Goal: Transaction & Acquisition: Subscribe to service/newsletter

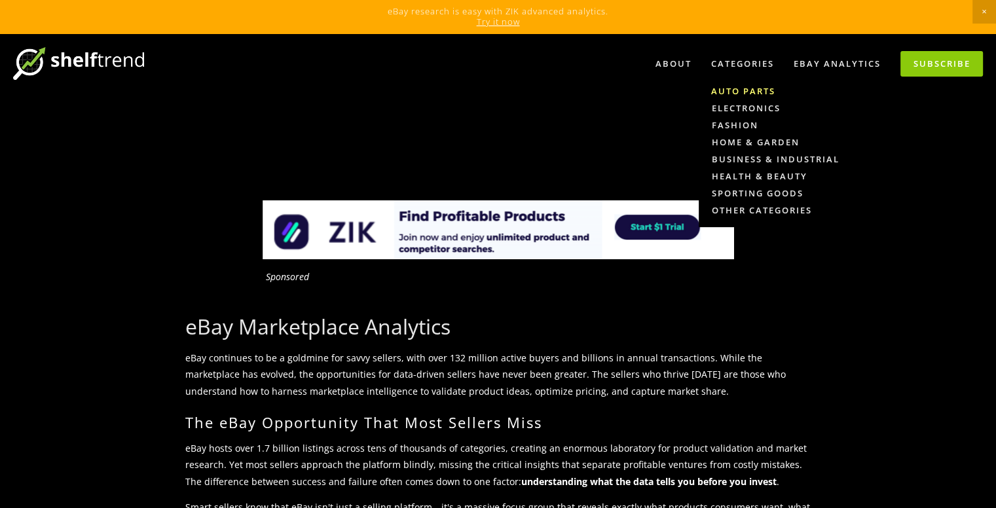
click at [749, 93] on link "Auto Parts" at bounding box center [775, 91] width 153 height 17
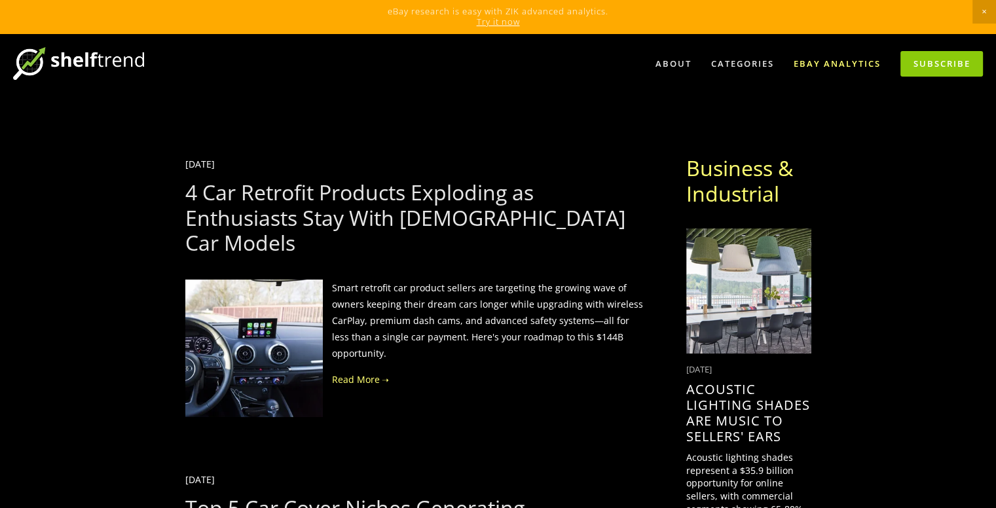
click at [856, 61] on link "eBay Analytics" at bounding box center [837, 64] width 104 height 22
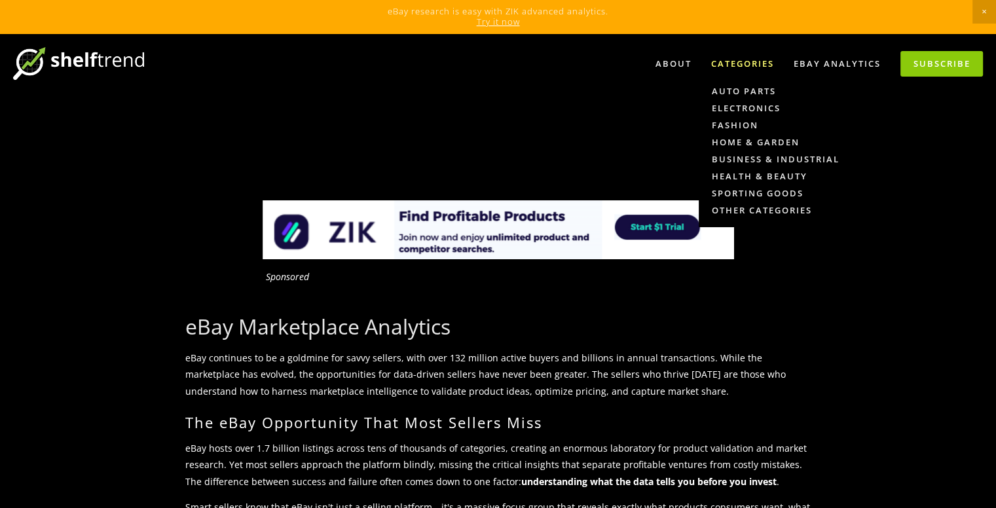
click at [746, 67] on div "Categories" at bounding box center [743, 64] width 80 height 22
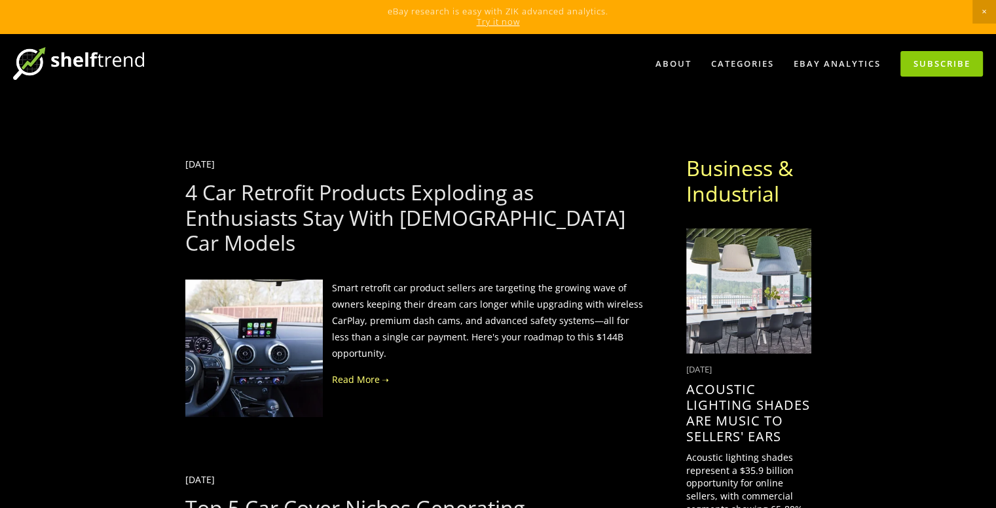
scroll to position [13, 0]
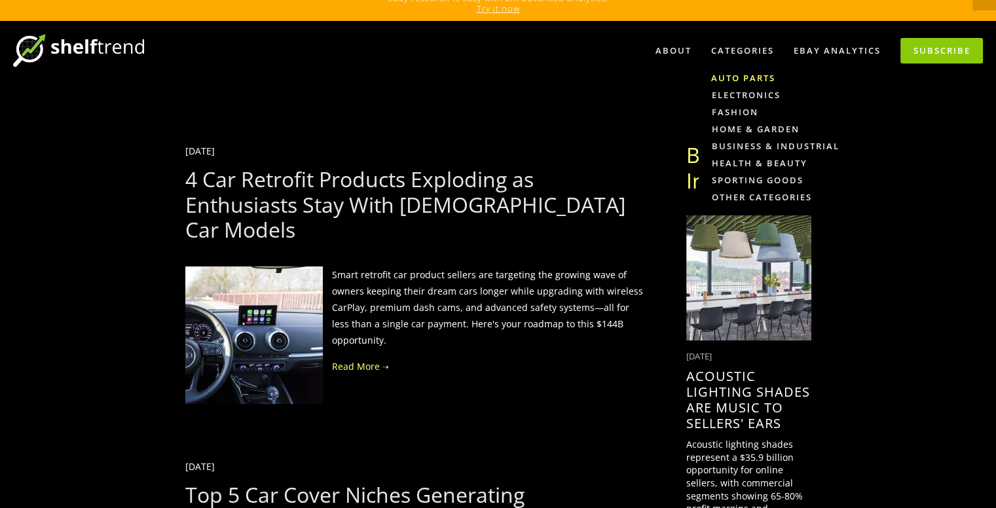
click at [742, 70] on link "Auto Parts" at bounding box center [775, 77] width 153 height 17
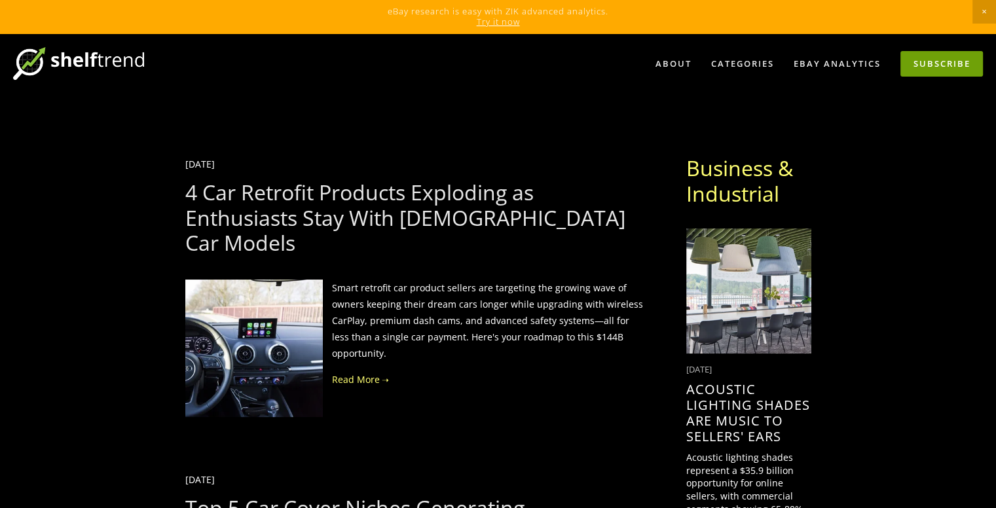
click at [927, 64] on link "Subscribe" at bounding box center [941, 64] width 83 height 26
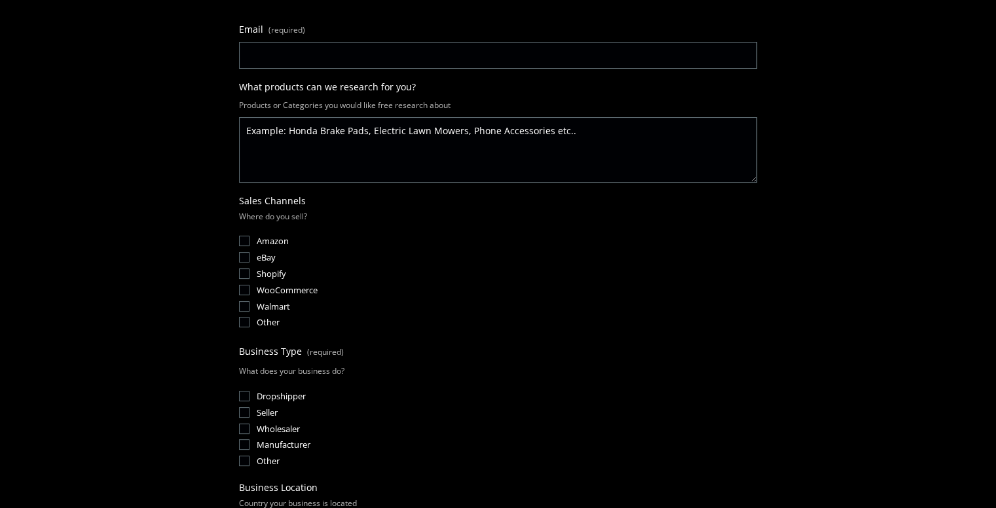
scroll to position [183, 0]
click at [262, 252] on span "eBay" at bounding box center [266, 258] width 19 height 12
click at [249, 253] on input "eBay" at bounding box center [244, 258] width 10 height 10
click at [241, 253] on input "eBay" at bounding box center [244, 258] width 10 height 10
click at [240, 255] on input "eBay" at bounding box center [244, 258] width 10 height 10
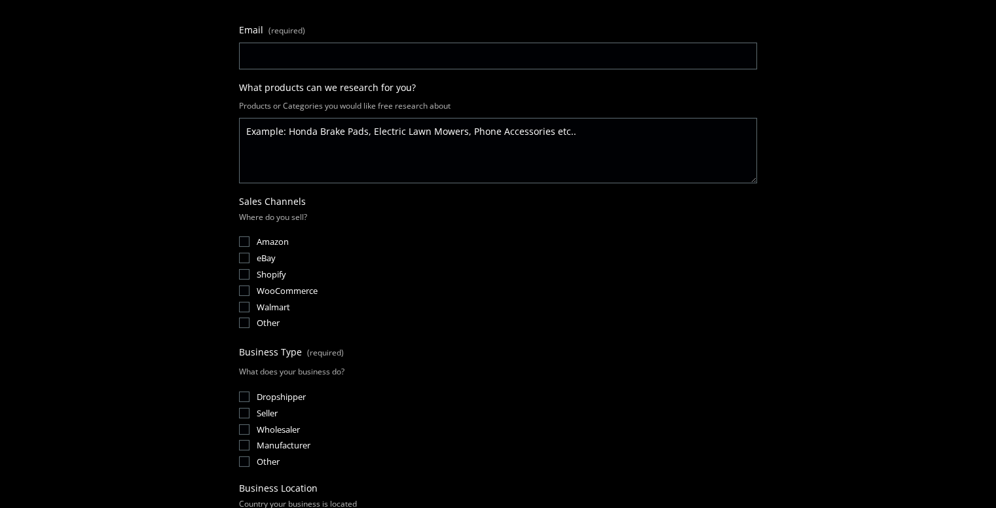
click at [240, 255] on input "eBay" at bounding box center [244, 258] width 10 height 10
checkbox input "true"
click at [246, 408] on input "Seller" at bounding box center [244, 413] width 10 height 10
checkbox input "true"
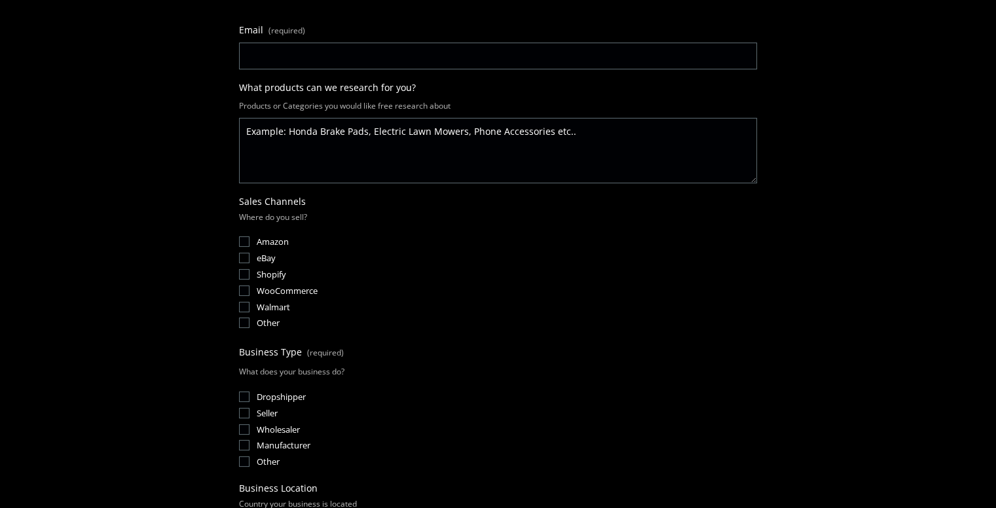
click at [246, 414] on fieldset "Business Type (required) What does your business do? Dropshipper Seller Wholesa…" at bounding box center [498, 406] width 518 height 127
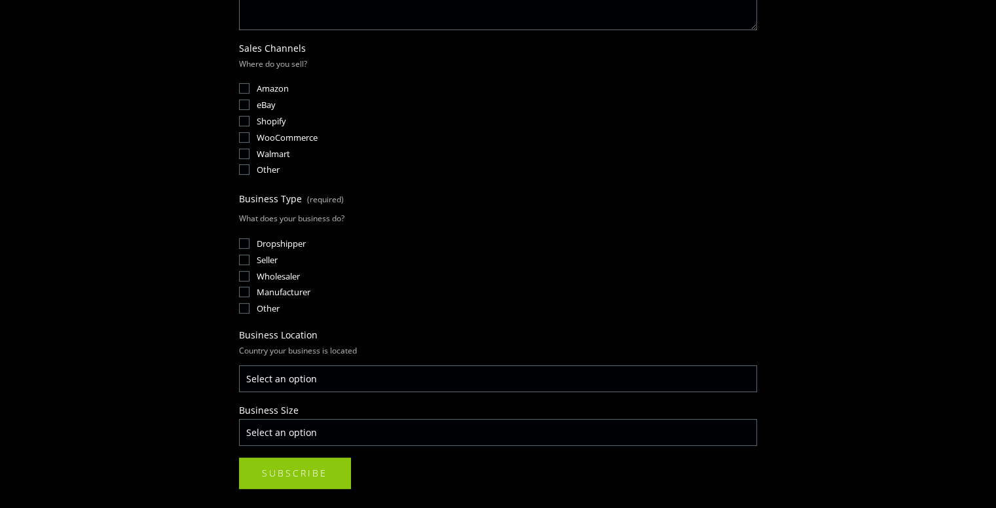
scroll to position [0, 0]
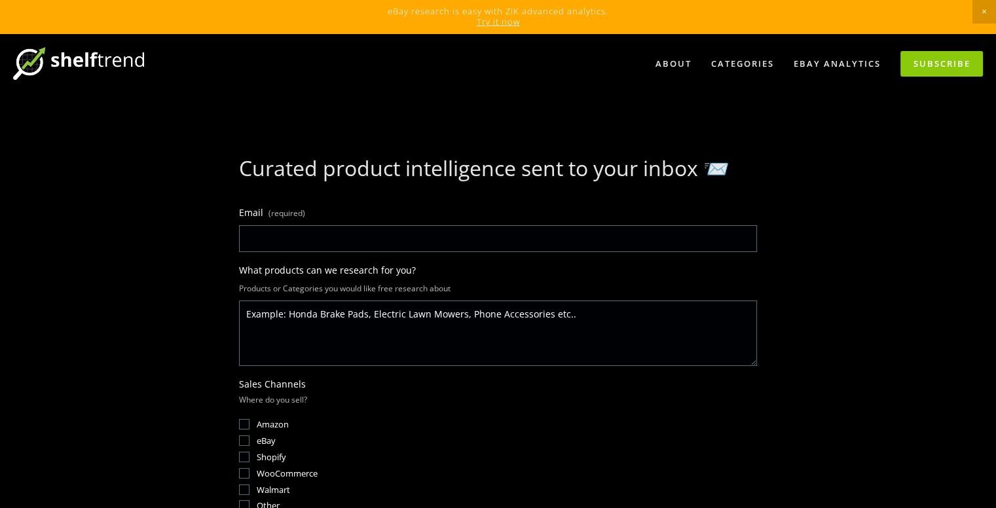
click at [364, 234] on input "Email (required)" at bounding box center [498, 238] width 518 height 27
click at [980, 10] on span "Close Announcement" at bounding box center [984, 12] width 24 height 24
